Goal: Information Seeking & Learning: Learn about a topic

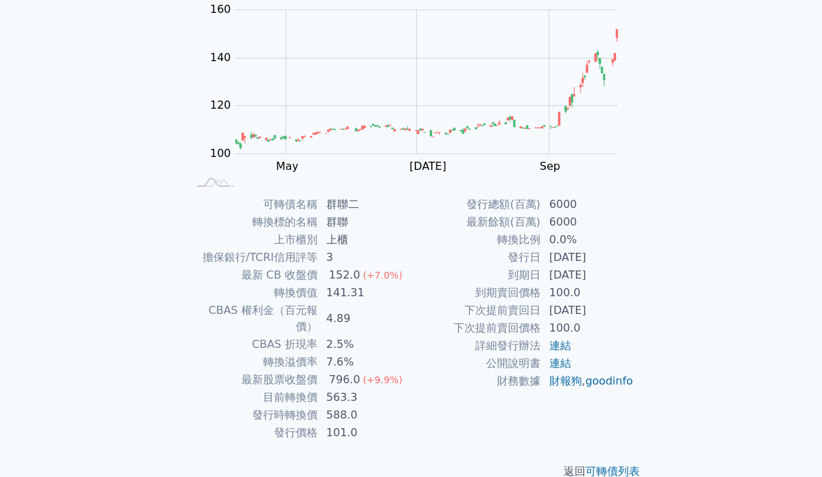
scroll to position [152, 0]
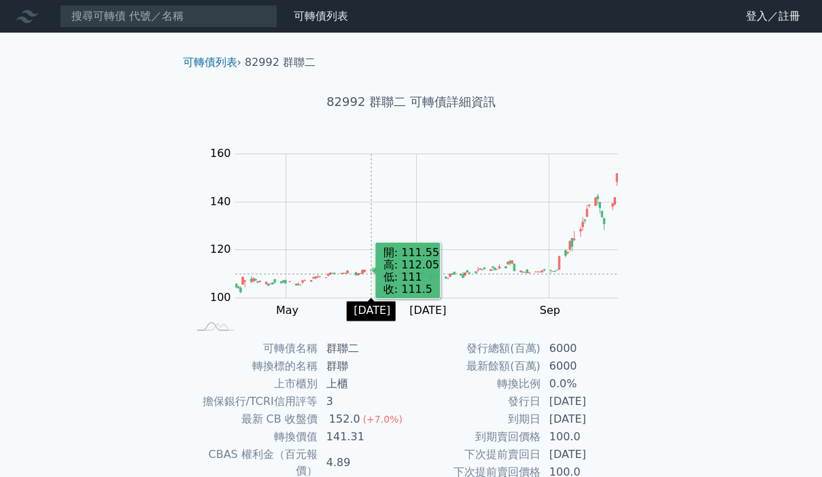
scroll to position [139, 0]
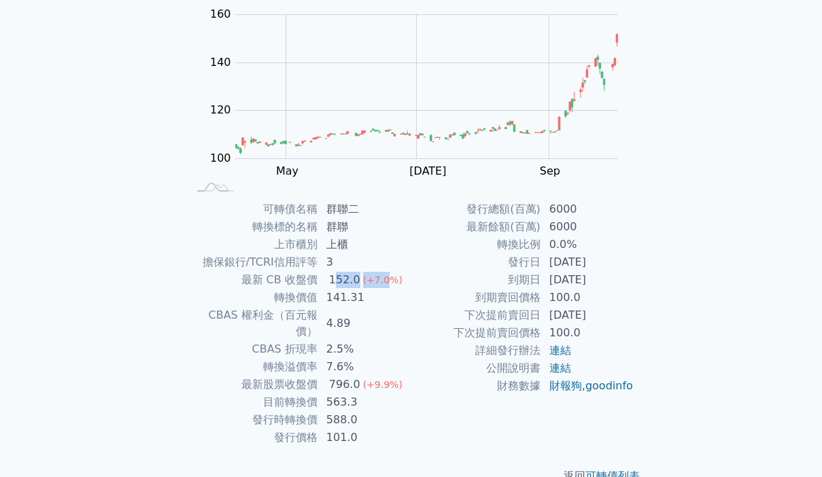
drag, startPoint x: 333, startPoint y: 282, endPoint x: 382, endPoint y: 279, distance: 49.1
click at [382, 279] on td "152.0 (+7.0%)" at bounding box center [364, 280] width 93 height 18
click at [389, 279] on span "(+7.0%)" at bounding box center [382, 280] width 39 height 11
click at [343, 341] on td "2.5%" at bounding box center [364, 350] width 93 height 18
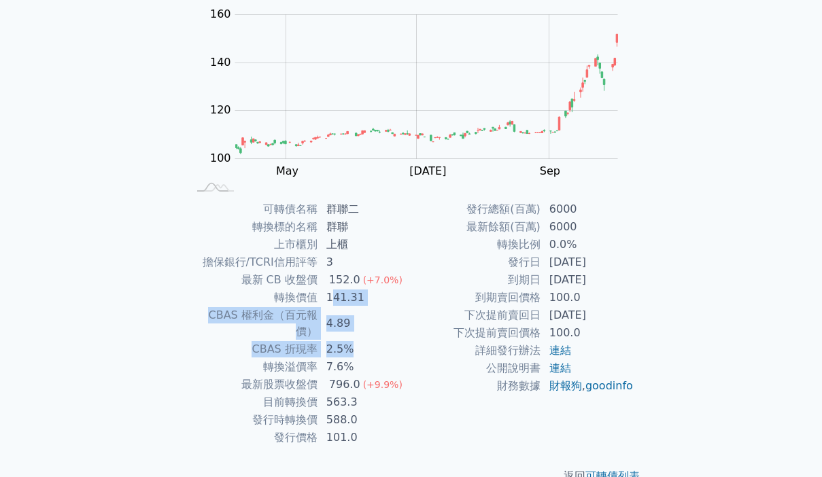
drag, startPoint x: 330, startPoint y: 297, endPoint x: 349, endPoint y: 330, distance: 37.8
click at [349, 330] on tbody "可轉債名稱 群聯二 轉換標的名稱 群聯 上市櫃別 上櫃 擔保銀行/TCRI信用評等 3 最新 CB 收盤價 152.0 (+7.0%) 轉換價值 141.31…" at bounding box center [299, 324] width 223 height 246
click at [349, 341] on td "2.5%" at bounding box center [364, 350] width 93 height 18
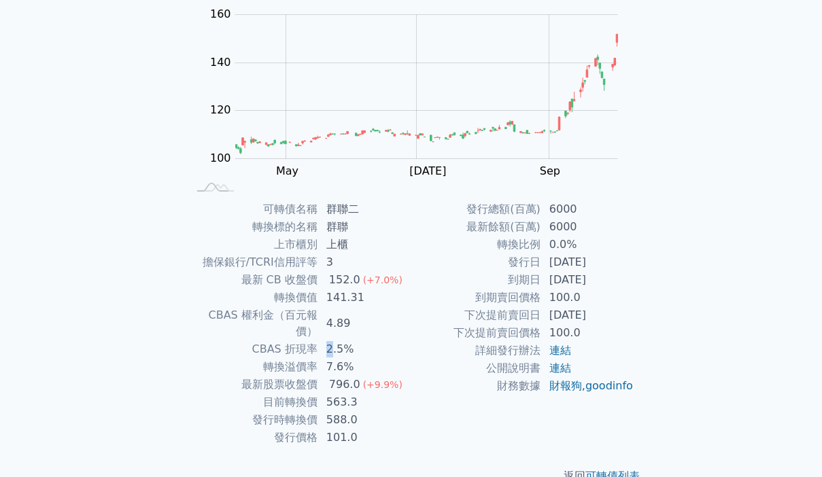
click at [326, 341] on td "2.5%" at bounding box center [364, 350] width 93 height 18
drag, startPoint x: 326, startPoint y: 349, endPoint x: 354, endPoint y: 349, distance: 28.6
click at [354, 358] on td "7.6%" at bounding box center [364, 367] width 93 height 18
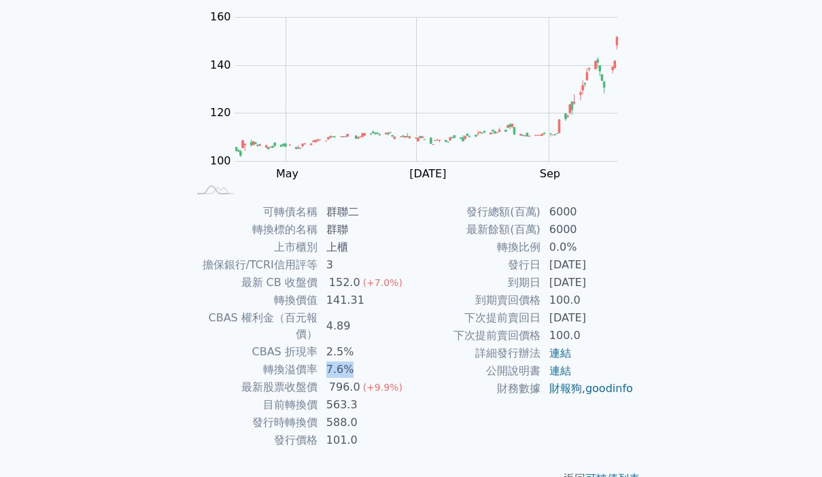
scroll to position [142, 0]
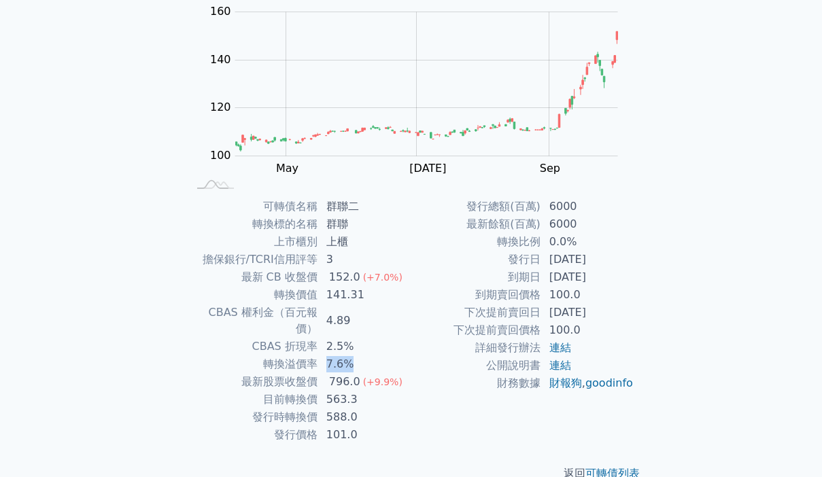
click at [339, 356] on td "7.6%" at bounding box center [364, 365] width 93 height 18
drag, startPoint x: 330, startPoint y: 349, endPoint x: 366, endPoint y: 349, distance: 36.7
click at [366, 356] on td "7.6%" at bounding box center [364, 365] width 93 height 18
drag, startPoint x: 334, startPoint y: 349, endPoint x: 375, endPoint y: 353, distance: 41.6
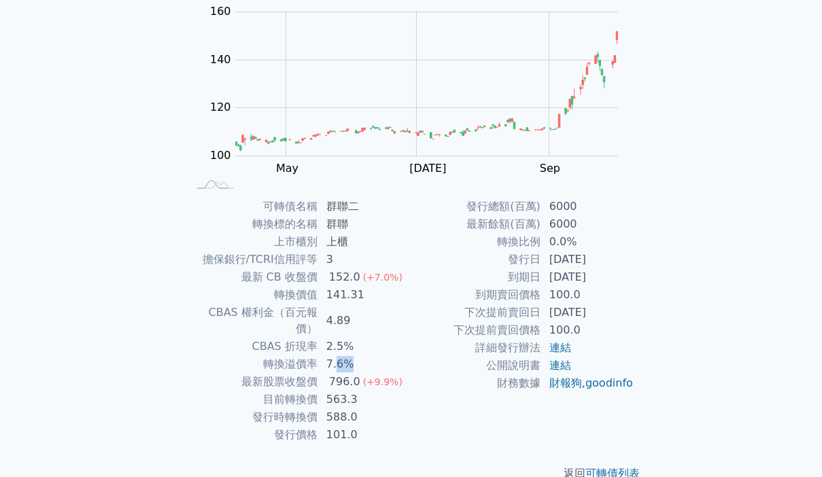
click at [375, 356] on td "7.6%" at bounding box center [364, 365] width 93 height 18
click at [376, 356] on td "7.6%" at bounding box center [364, 365] width 93 height 18
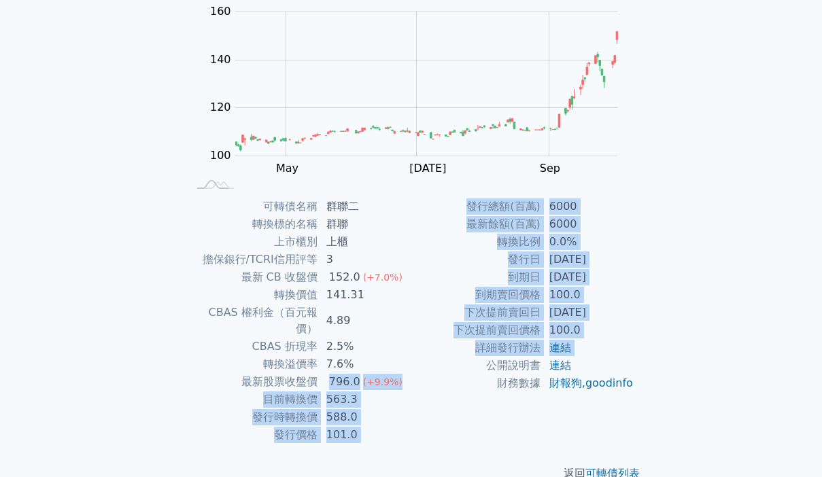
drag, startPoint x: 326, startPoint y: 370, endPoint x: 438, endPoint y: 370, distance: 112.8
click at [438, 370] on div "可轉債名稱 群聯二 轉換標的名稱 群聯 上市櫃別 上櫃 擔保銀行/TCRI信用評等 3 最新 CB 收盤價 152.0 (+7.0%) 轉換價值 141.31…" at bounding box center [411, 321] width 479 height 246
click at [381, 377] on span "(+9.9%)" at bounding box center [382, 382] width 39 height 11
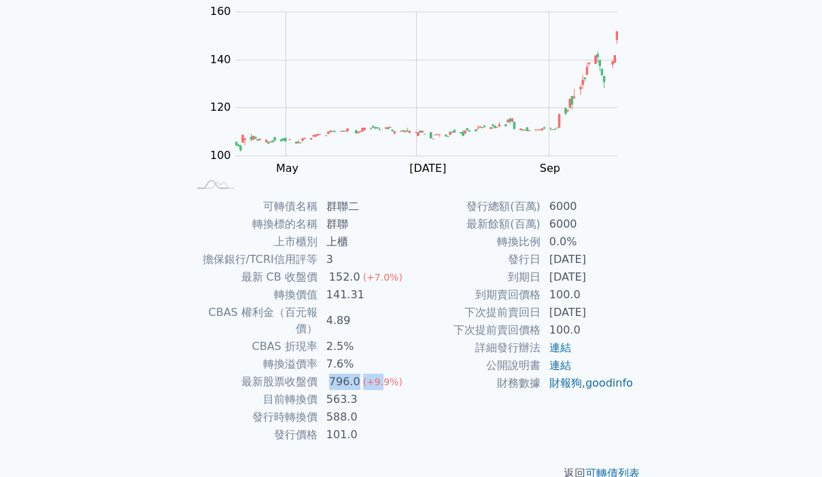
drag, startPoint x: 377, startPoint y: 369, endPoint x: 321, endPoint y: 362, distance: 56.2
click at [322, 373] on td "796.0 (+9.9%)" at bounding box center [364, 382] width 93 height 18
click at [319, 373] on td "796.0 (+9.9%)" at bounding box center [364, 382] width 93 height 18
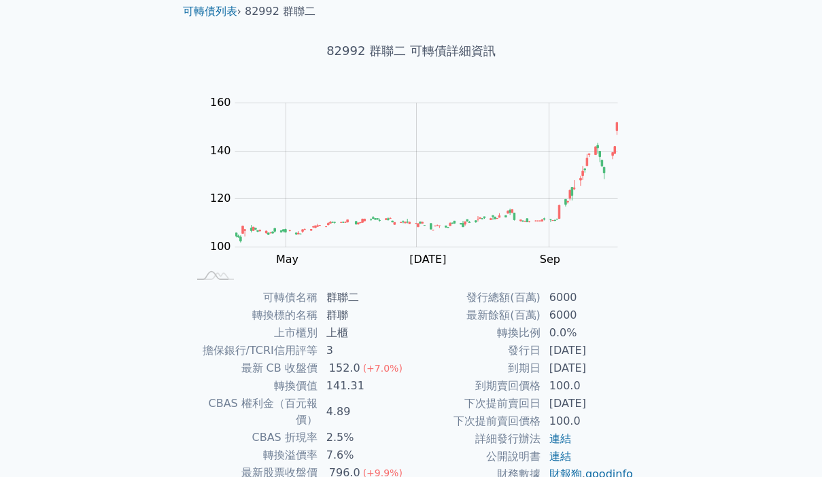
scroll to position [88, 0]
